Goal: Check status: Check status

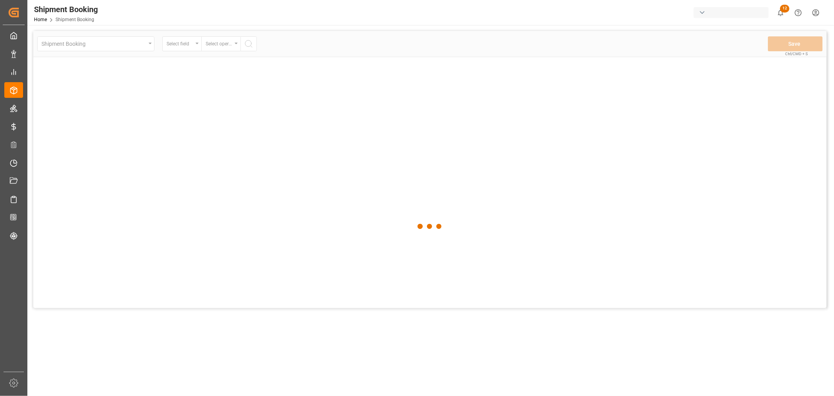
click at [111, 47] on div at bounding box center [430, 226] width 794 height 391
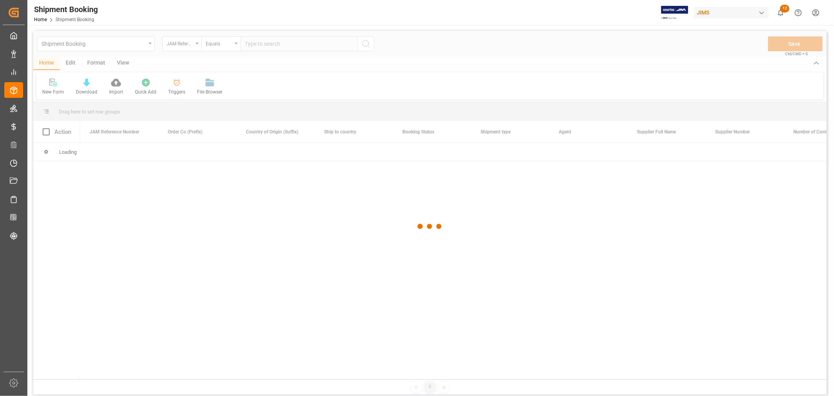
click at [111, 47] on div at bounding box center [430, 226] width 794 height 391
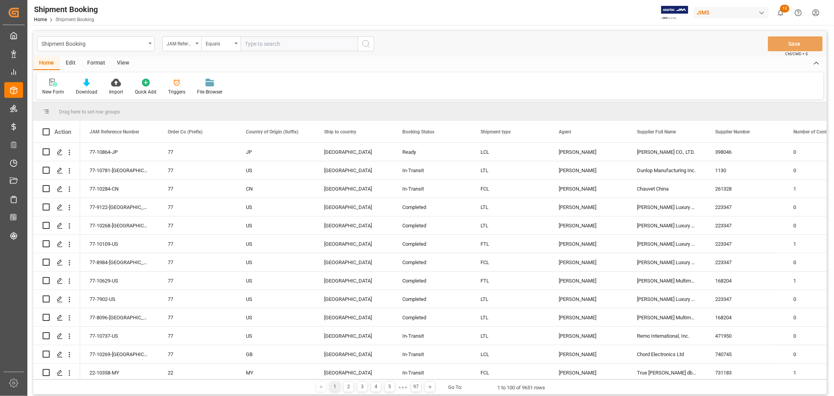
click at [111, 46] on div "Shipment Booking" at bounding box center [93, 43] width 104 height 10
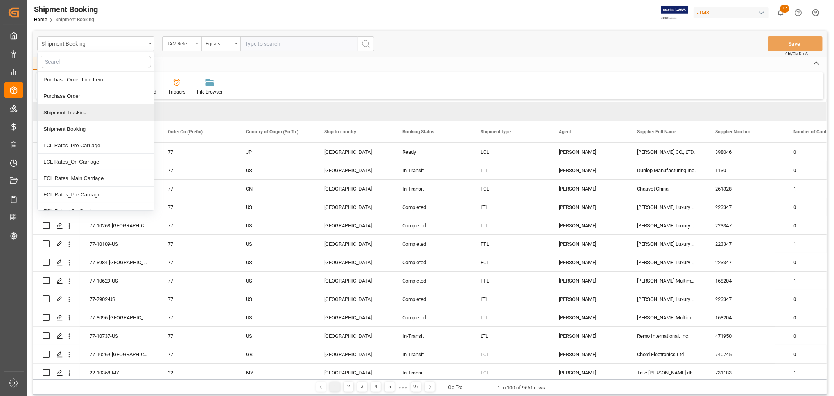
click at [90, 112] on div "Shipment Tracking" at bounding box center [96, 112] width 117 height 16
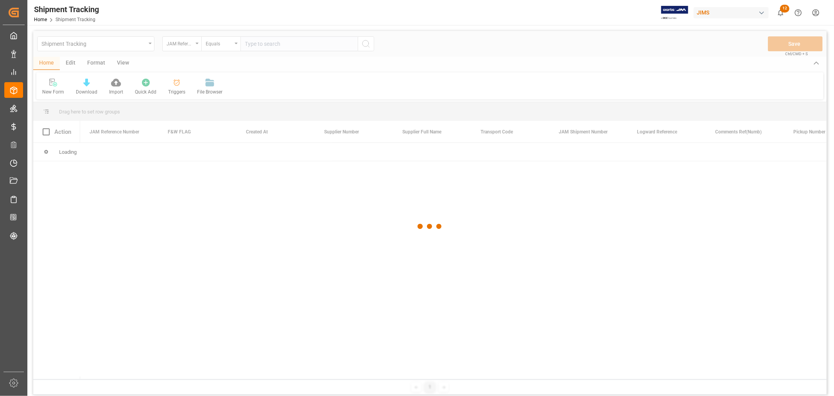
click at [260, 47] on div at bounding box center [430, 226] width 794 height 391
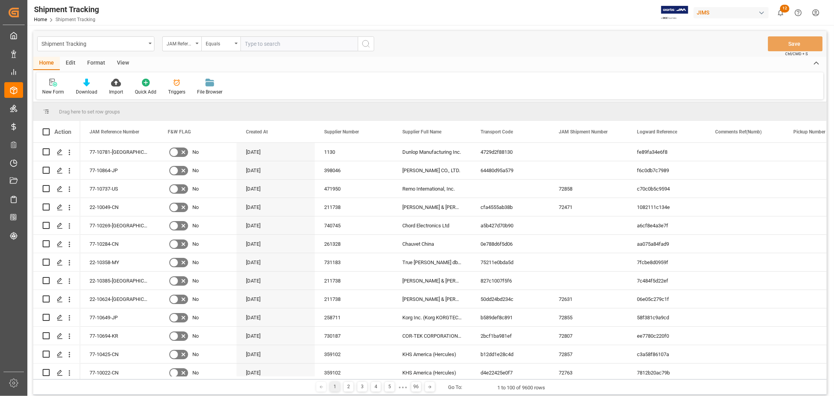
click at [259, 45] on input "text" at bounding box center [299, 43] width 117 height 15
paste input "77-10277-[GEOGRAPHIC_DATA]"
type input "77-10277-[GEOGRAPHIC_DATA]"
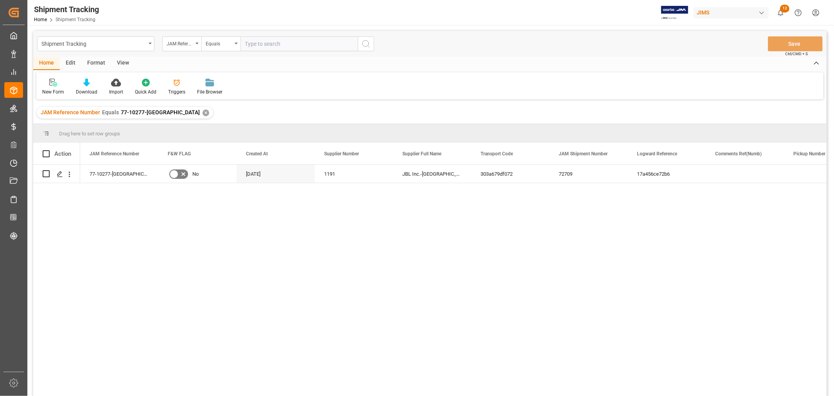
click at [118, 65] on div "View" at bounding box center [123, 63] width 24 height 13
click at [52, 84] on icon at bounding box center [50, 83] width 8 height 8
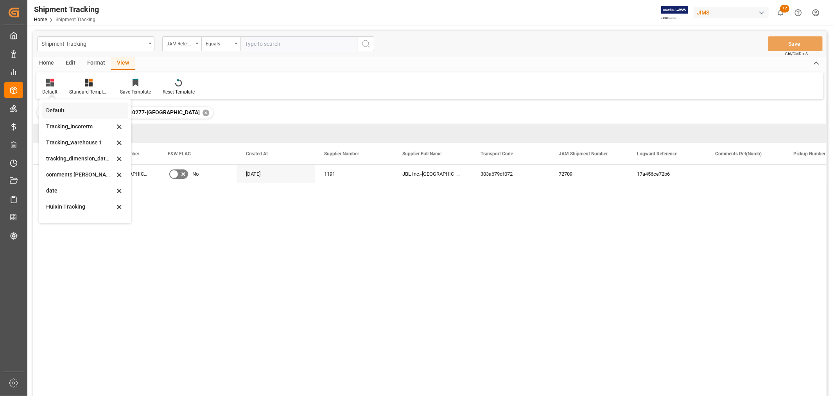
click at [56, 114] on div "Default" at bounding box center [80, 110] width 68 height 8
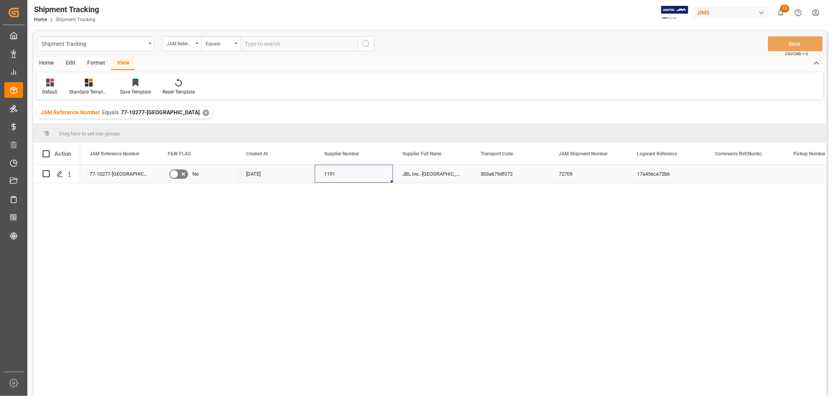
click at [336, 175] on div "1191" at bounding box center [354, 174] width 78 height 18
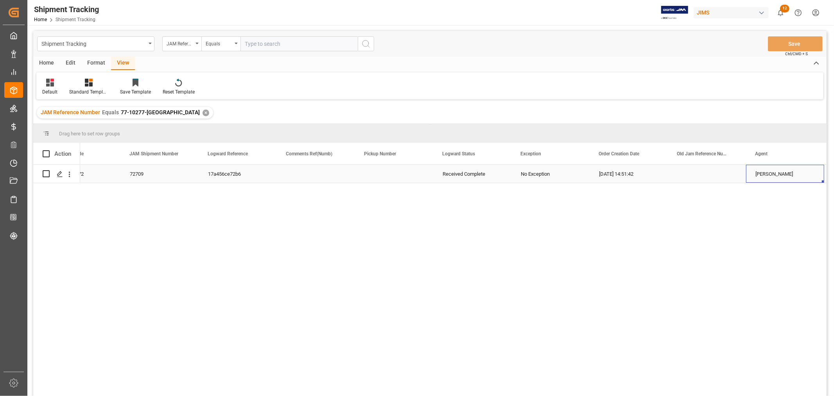
scroll to position [0, 507]
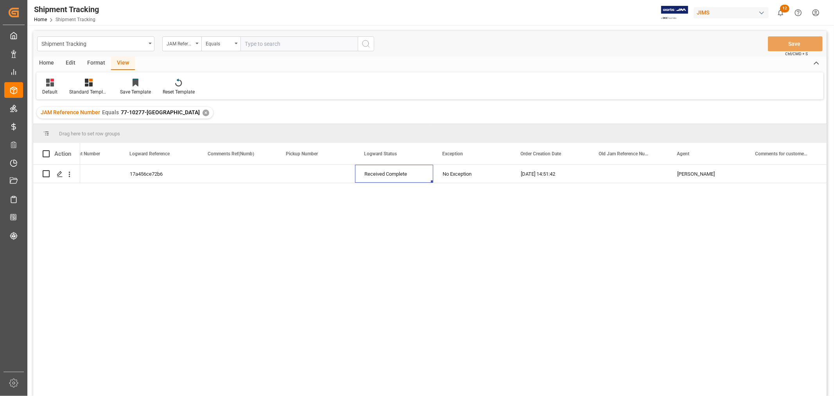
click at [122, 65] on div "View" at bounding box center [123, 63] width 24 height 13
click at [41, 62] on div "Home" at bounding box center [46, 63] width 27 height 13
click at [120, 61] on div "View" at bounding box center [123, 63] width 24 height 13
click at [46, 83] on icon at bounding box center [50, 83] width 8 height 8
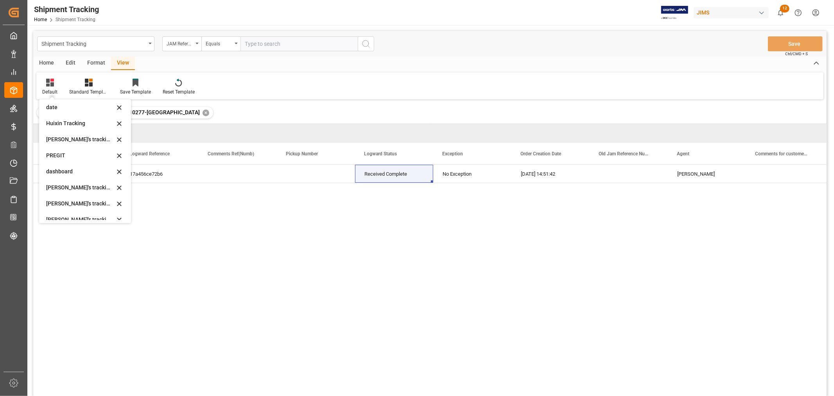
scroll to position [87, 0]
click at [80, 201] on div "[PERSON_NAME]'s tracking all # _5" at bounding box center [80, 200] width 68 height 8
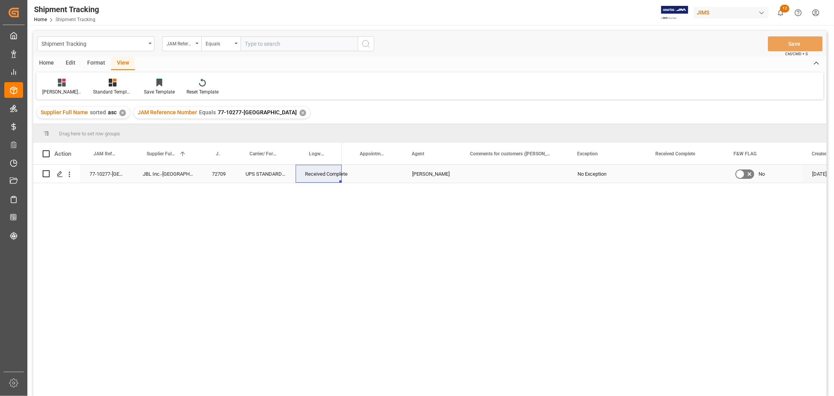
click at [210, 177] on div "72709" at bounding box center [220, 174] width 34 height 18
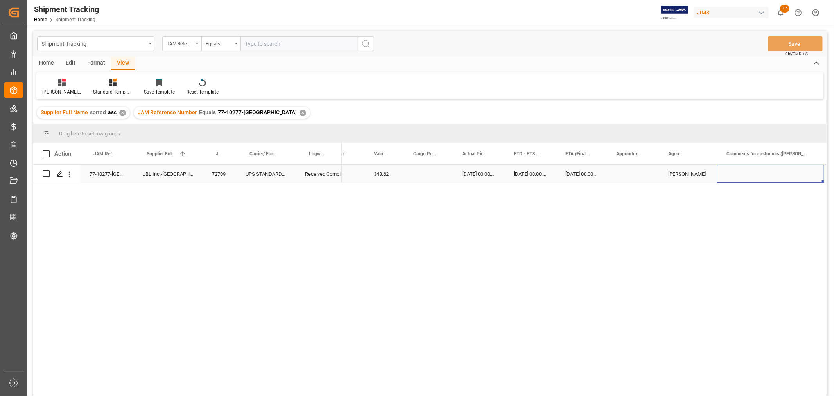
scroll to position [0, 329]
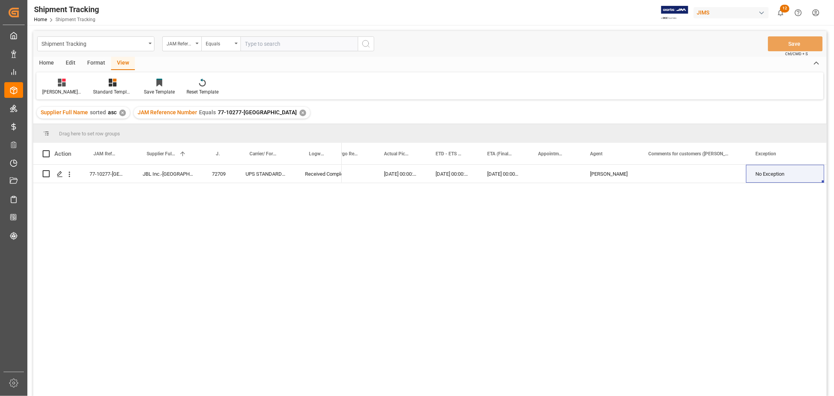
click at [300, 110] on div "✕" at bounding box center [303, 113] width 7 height 7
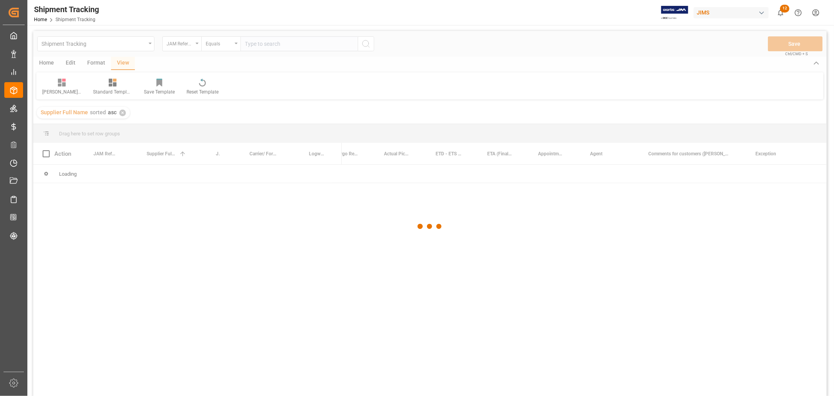
click at [262, 46] on div at bounding box center [430, 226] width 794 height 391
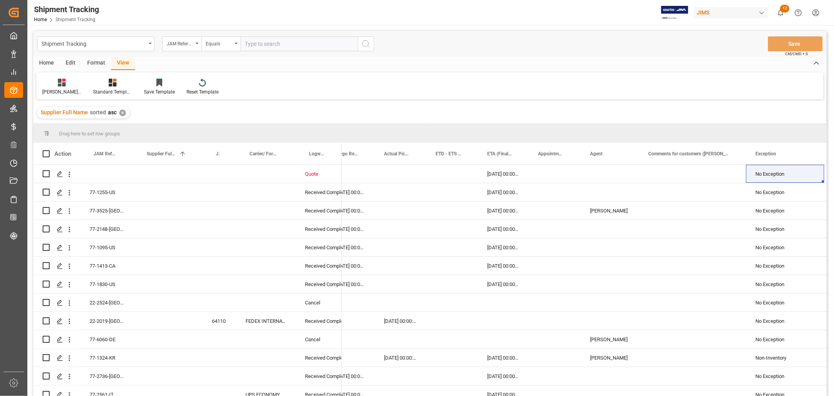
click at [260, 43] on input "text" at bounding box center [299, 43] width 117 height 15
paste input "77-10677-CN"
type input "77-10677-CN"
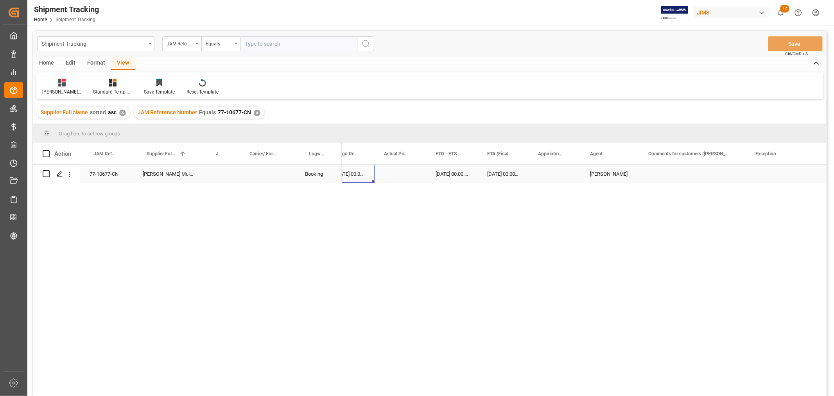
click at [356, 176] on div "[DATE] 00:00:00" at bounding box center [350, 174] width 49 height 18
click at [363, 165] on div "13635930" at bounding box center [369, 174] width 54 height 18
click at [360, 171] on div "13635930" at bounding box center [369, 174] width 54 height 18
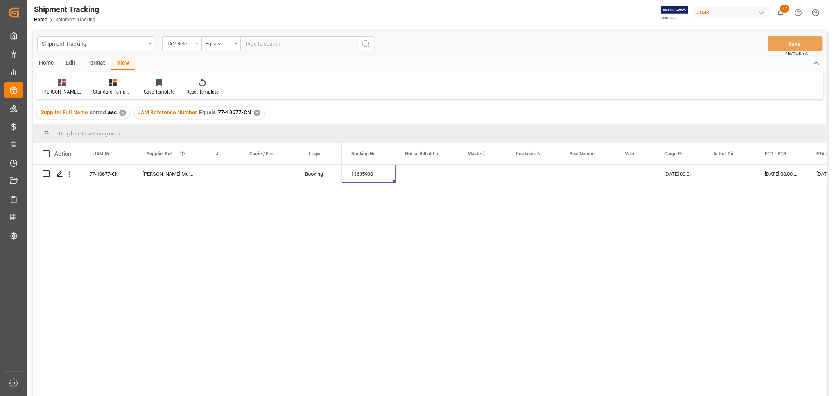
click at [255, 111] on div "✕" at bounding box center [257, 113] width 7 height 7
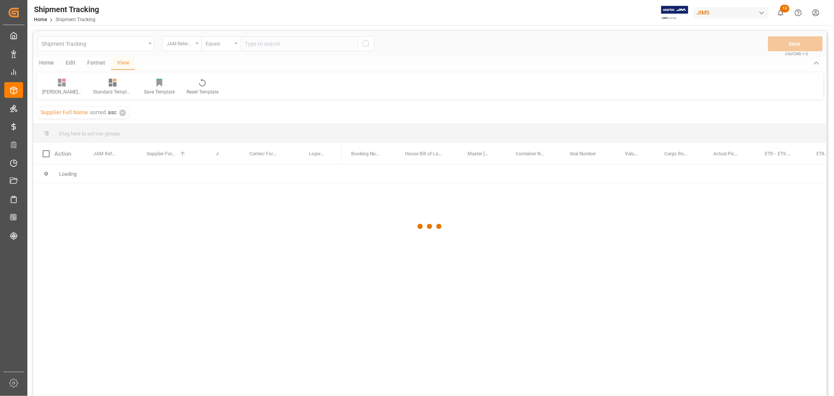
click at [253, 44] on div at bounding box center [430, 226] width 794 height 391
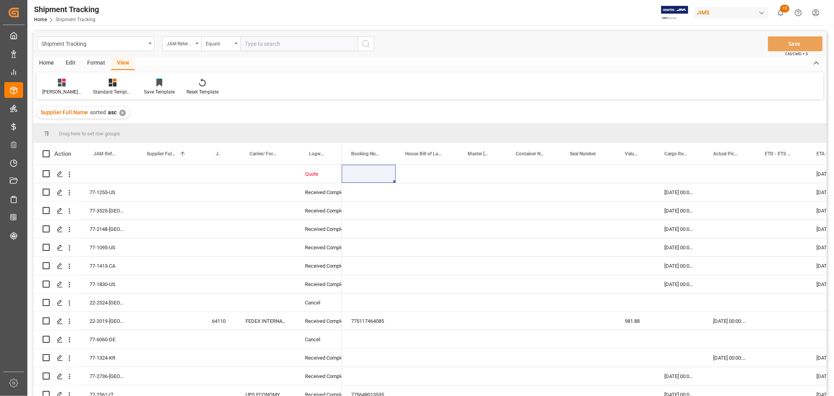
click at [253, 42] on input "text" at bounding box center [299, 43] width 117 height 15
paste input "77-9891-CN"
type input "77-9891-CN"
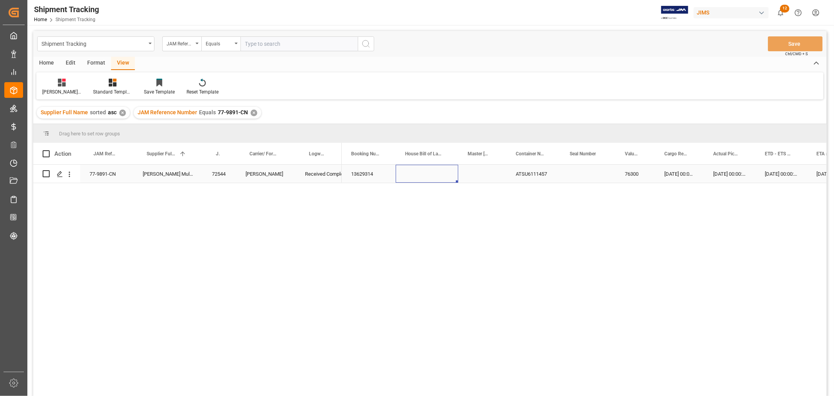
click at [447, 172] on div "Press SPACE to select this row." at bounding box center [427, 174] width 63 height 18
click at [153, 238] on div "77-9891-CN [PERSON_NAME] Multimedia [GEOGRAPHIC_DATA] 72544 [PERSON_NAME] Recei…" at bounding box center [430, 282] width 794 height 234
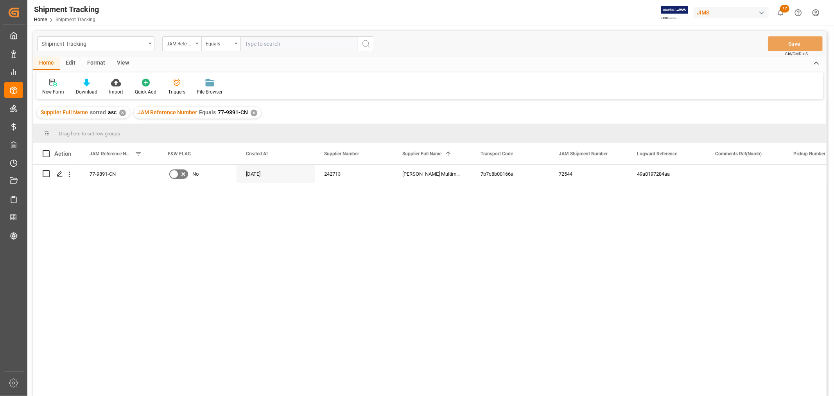
click at [251, 115] on div "✕" at bounding box center [254, 113] width 7 height 7
click at [252, 111] on div "✕" at bounding box center [254, 113] width 7 height 7
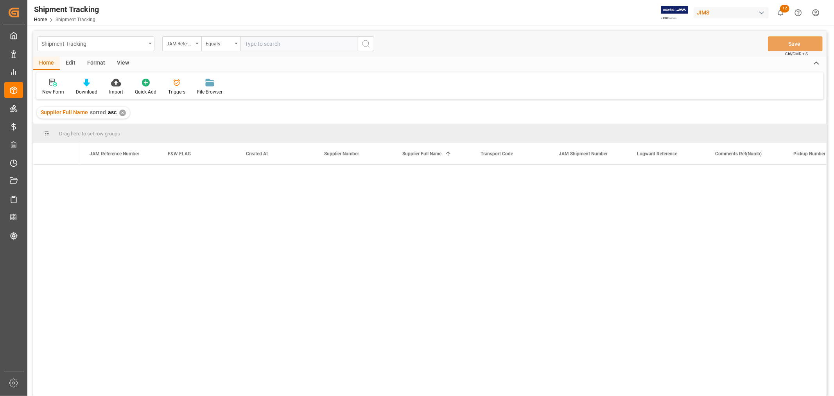
click at [98, 41] on div "Shipment Tracking" at bounding box center [93, 43] width 104 height 10
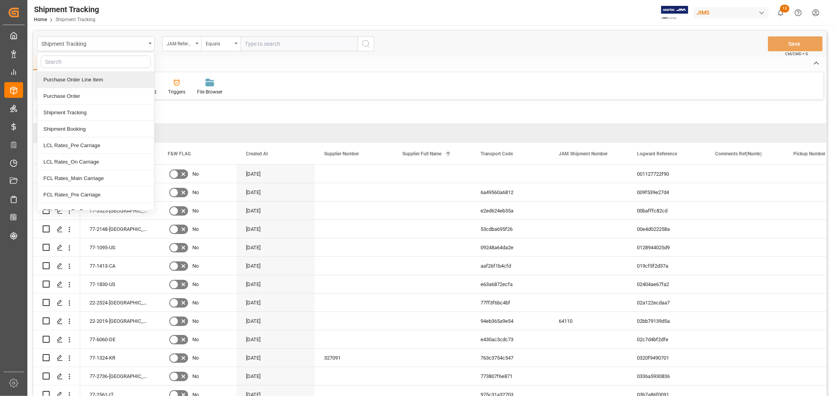
click at [92, 80] on div "Purchase Order Line Item" at bounding box center [96, 80] width 117 height 16
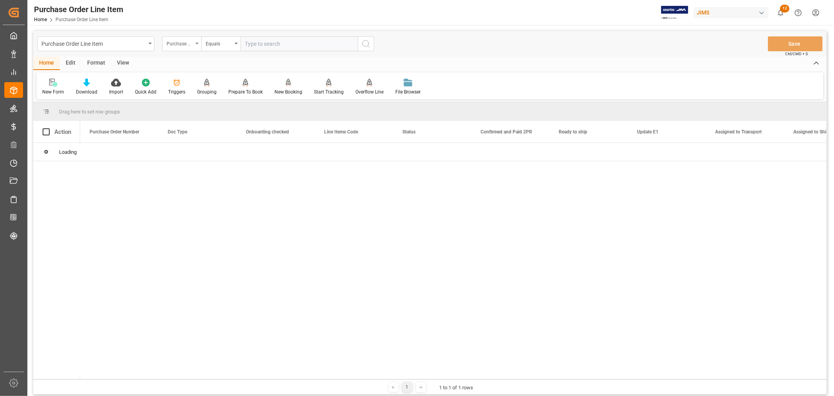
click at [183, 47] on div "Purchase Order Number" at bounding box center [181, 43] width 39 height 15
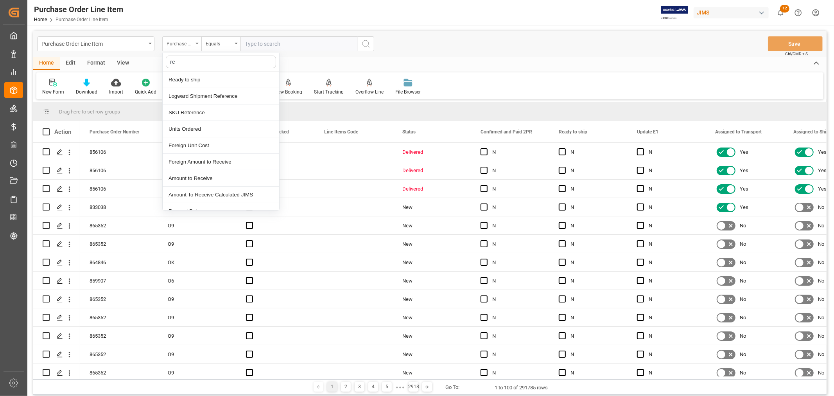
type input "ref"
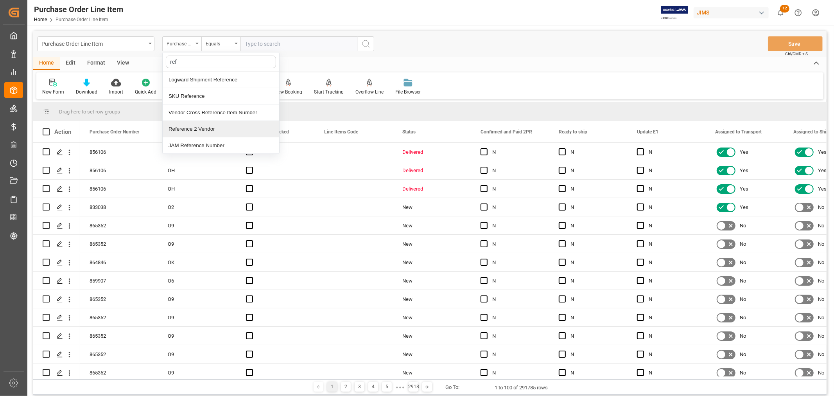
click at [192, 131] on div "Reference 2 Vendor" at bounding box center [221, 129] width 117 height 16
click at [257, 43] on input "text" at bounding box center [299, 43] width 117 height 15
type input "77-10853-cn"
click at [365, 43] on icon "search button" at bounding box center [365, 43] width 9 height 9
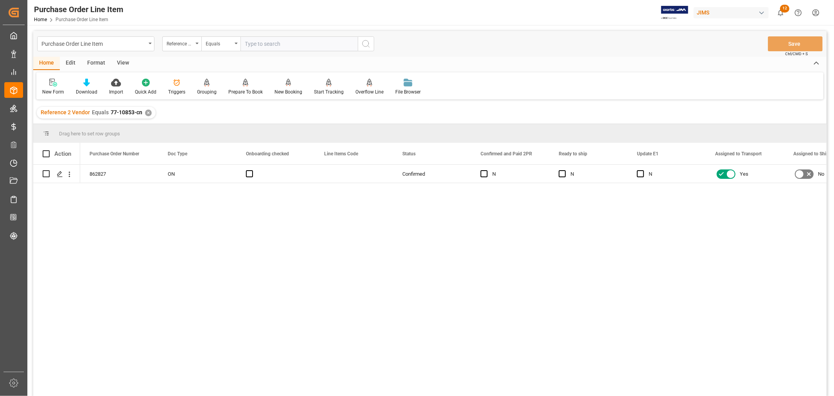
click at [119, 63] on div "View" at bounding box center [123, 63] width 24 height 13
click at [49, 88] on div "Default" at bounding box center [49, 91] width 15 height 7
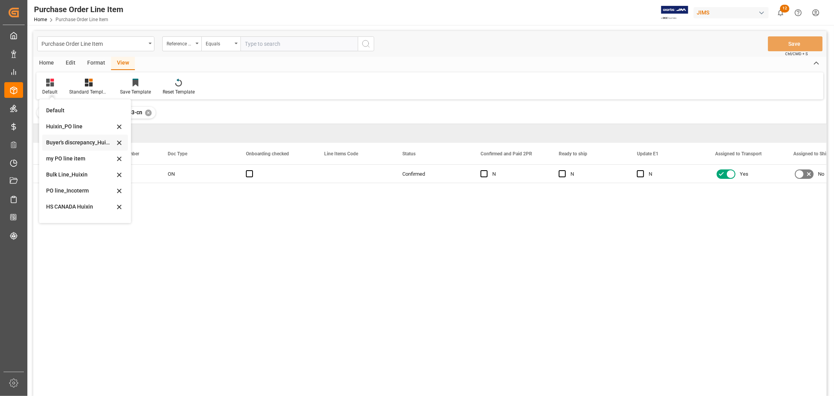
click at [68, 144] on div "Buyer's discrepancy_Huixin" at bounding box center [80, 142] width 68 height 8
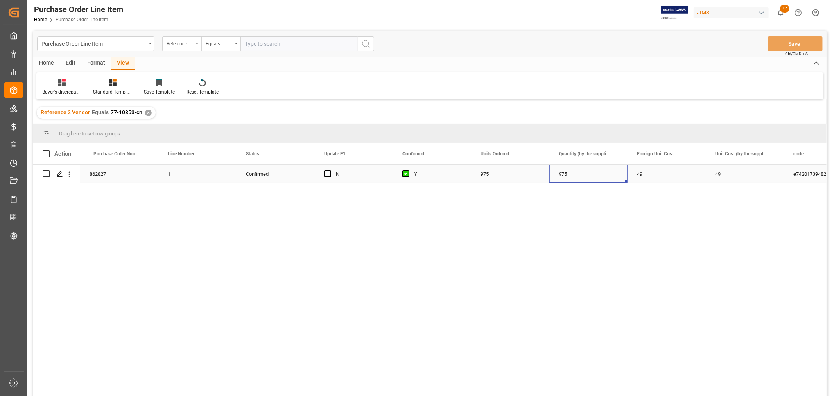
click at [562, 173] on div "975" at bounding box center [589, 174] width 78 height 18
click at [573, 174] on div "975" at bounding box center [589, 174] width 78 height 18
click at [573, 175] on input "975" at bounding box center [589, 178] width 66 height 15
type input "976"
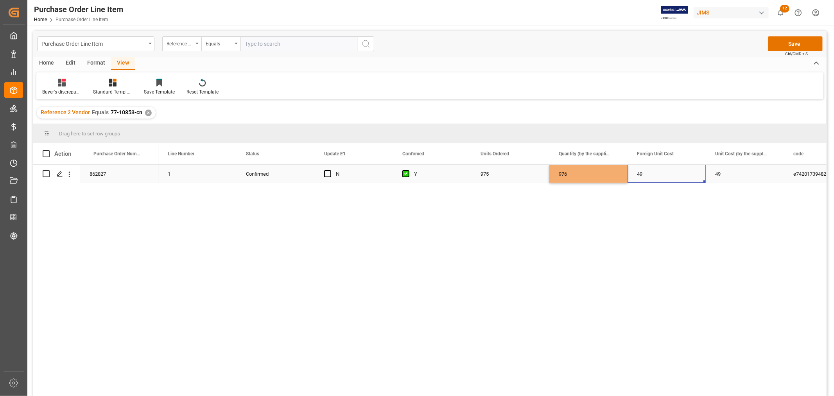
click at [656, 177] on div "49" at bounding box center [667, 174] width 78 height 18
click at [790, 45] on button "Save" at bounding box center [795, 43] width 55 height 15
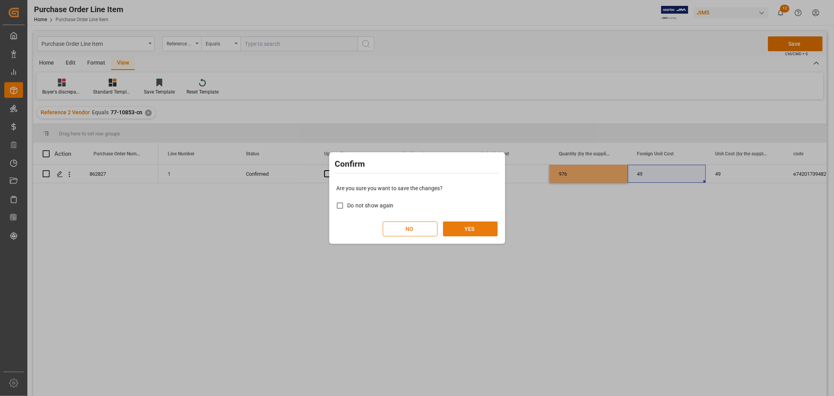
click at [462, 225] on button "YES" at bounding box center [470, 228] width 55 height 15
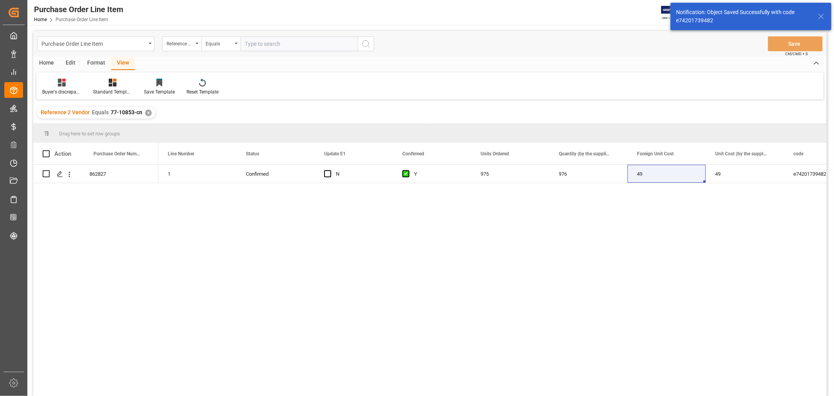
click at [357, 69] on div "Home Edit Format View" at bounding box center [430, 63] width 794 height 13
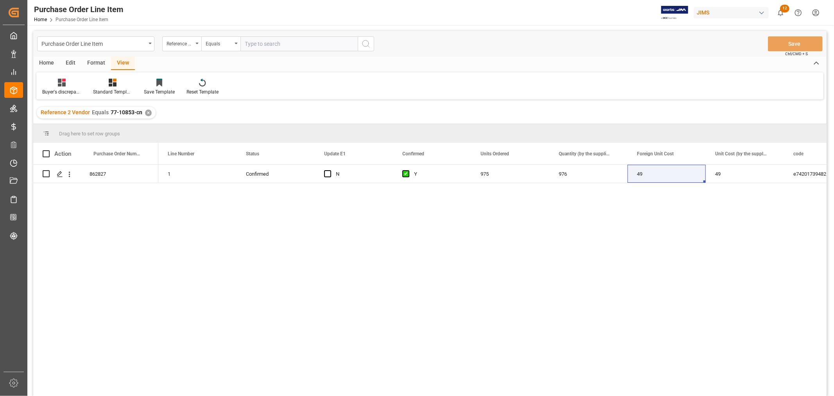
click at [145, 110] on div "✕" at bounding box center [148, 113] width 7 height 7
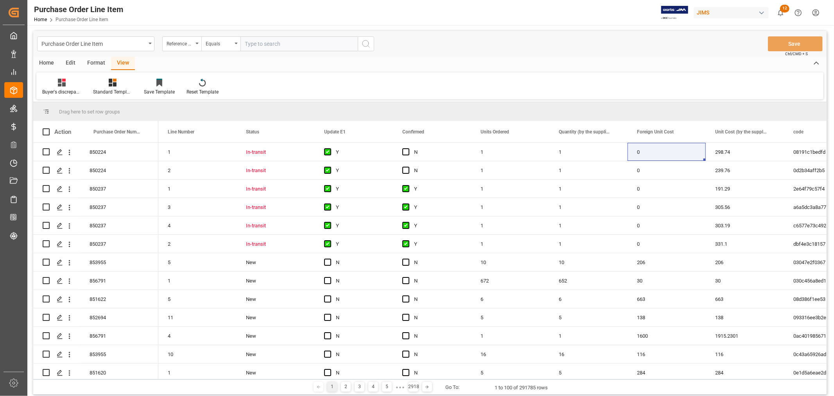
drag, startPoint x: 533, startPoint y: 75, endPoint x: 541, endPoint y: 71, distance: 9.3
click at [533, 74] on div "Buyer's discrepancy_Huixin Standard Templates Save Template Reset Template" at bounding box center [429, 85] width 787 height 27
